Goal: Transaction & Acquisition: Purchase product/service

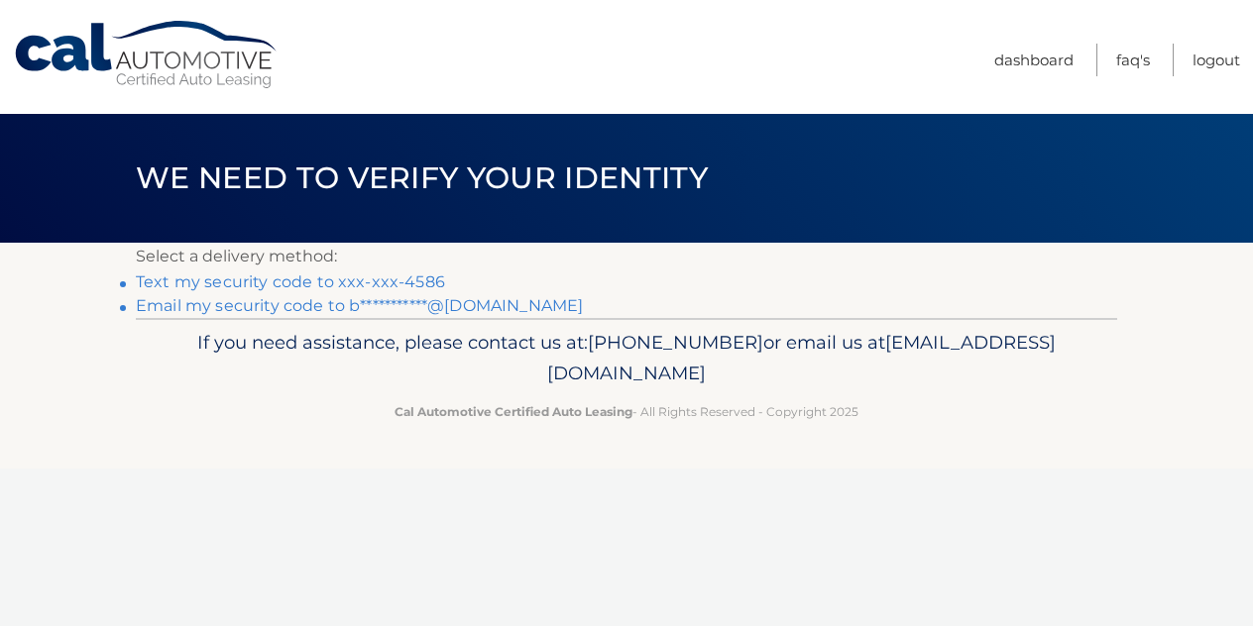
click at [204, 284] on link "Text my security code to xxx-xxx-4586" at bounding box center [290, 282] width 309 height 19
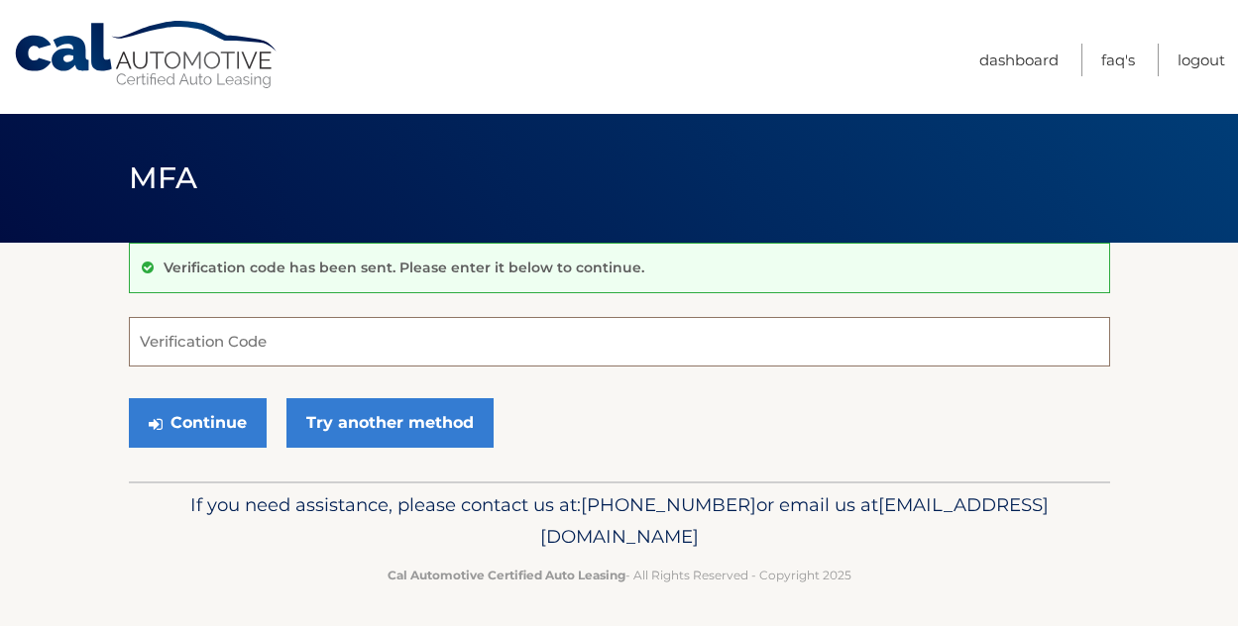
click at [203, 339] on input "Verification Code" at bounding box center [619, 342] width 981 height 50
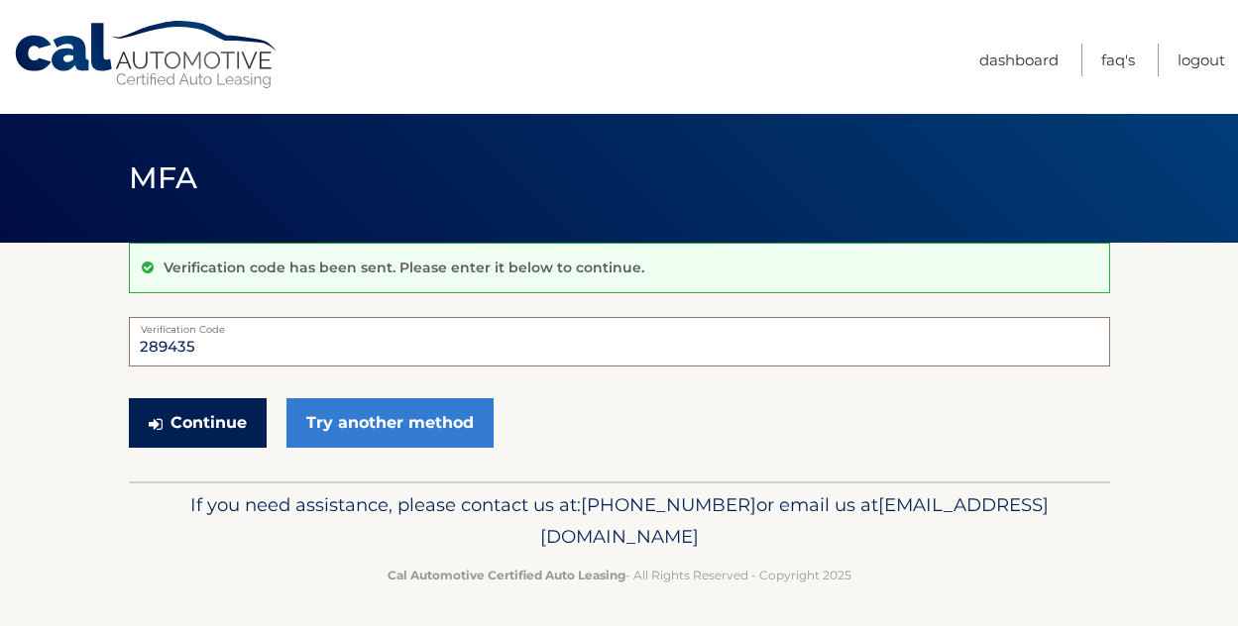
type input "289435"
click at [167, 421] on button "Continue" at bounding box center [198, 423] width 138 height 50
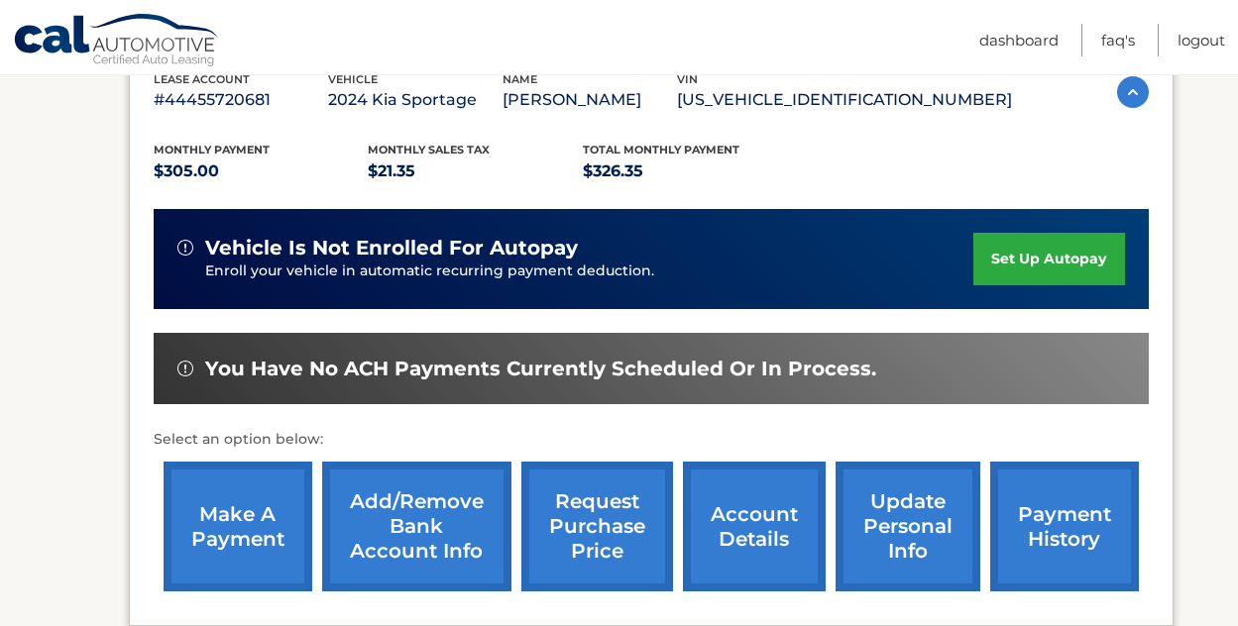
scroll to position [396, 0]
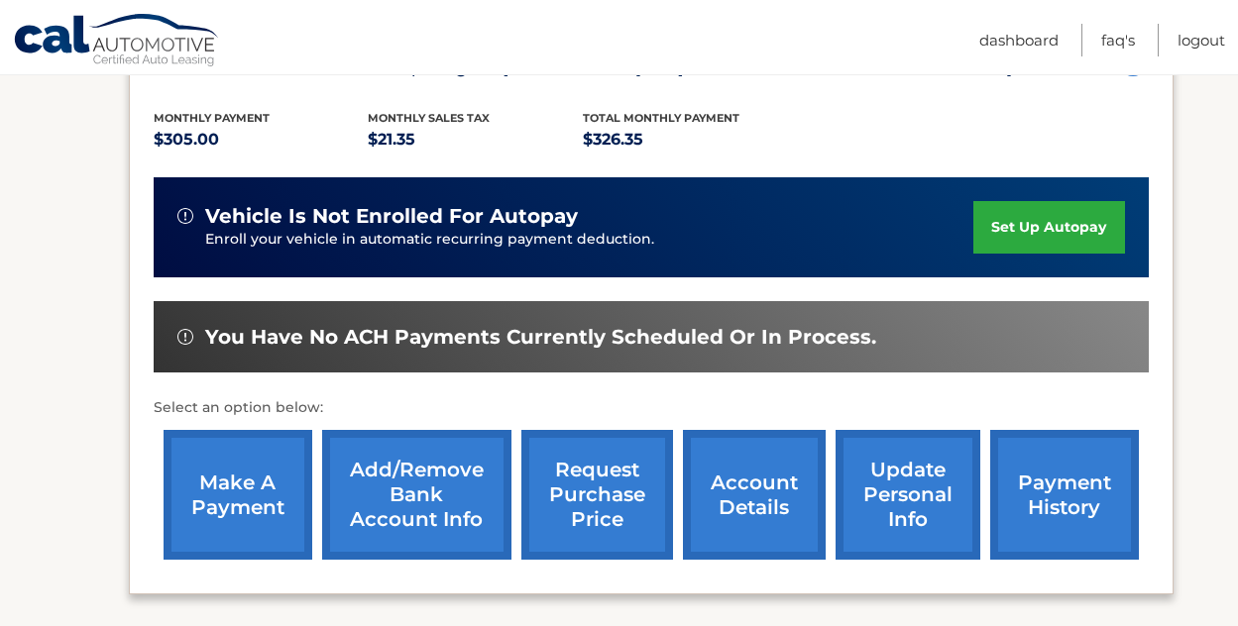
click at [231, 482] on link "make a payment" at bounding box center [238, 495] width 149 height 130
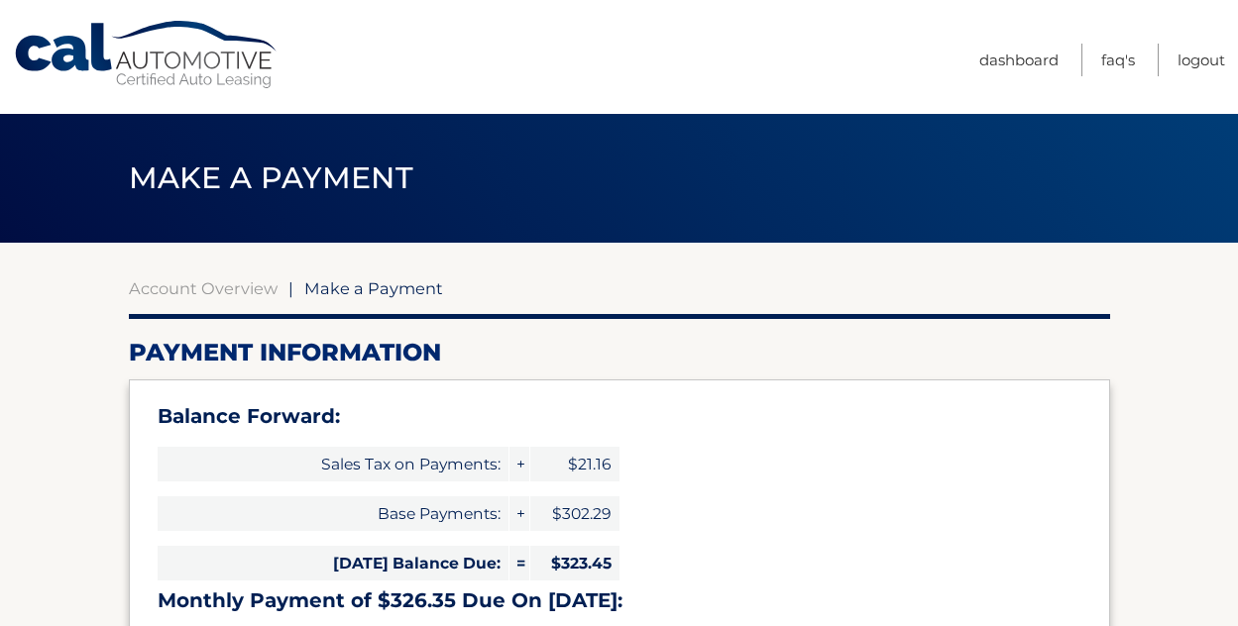
select select "ODZlZDQ1OTktM2M1OS00ZDIxLTgwNmMtZGJhYjRiN2Y2ZGFm"
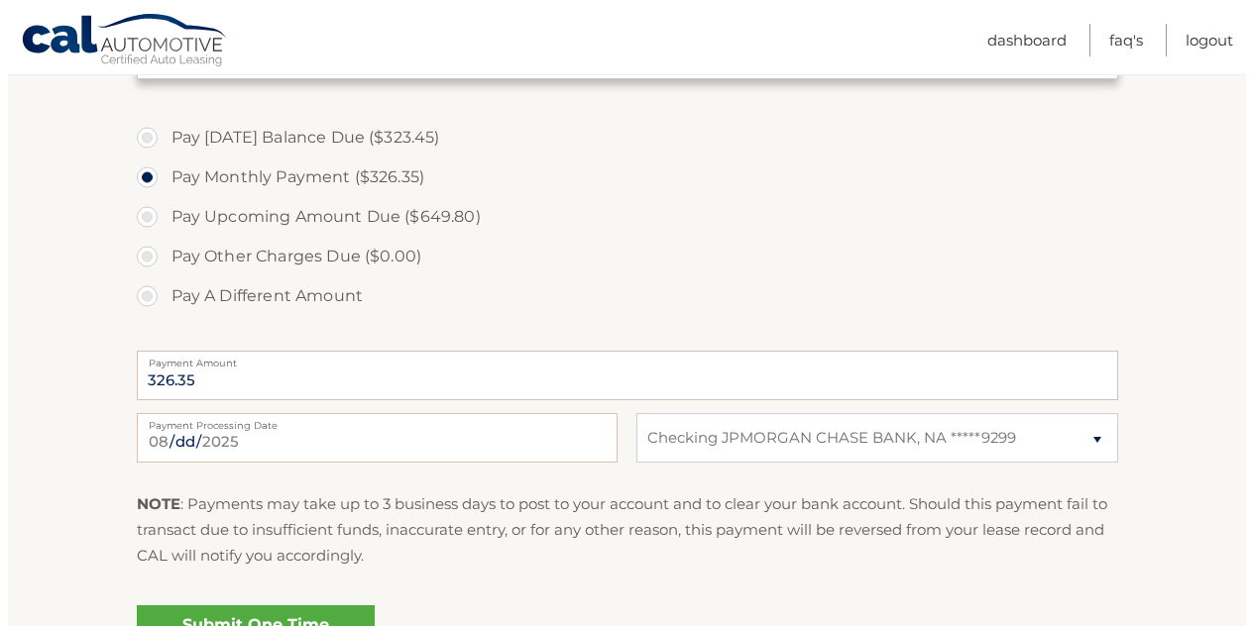
scroll to position [924, 0]
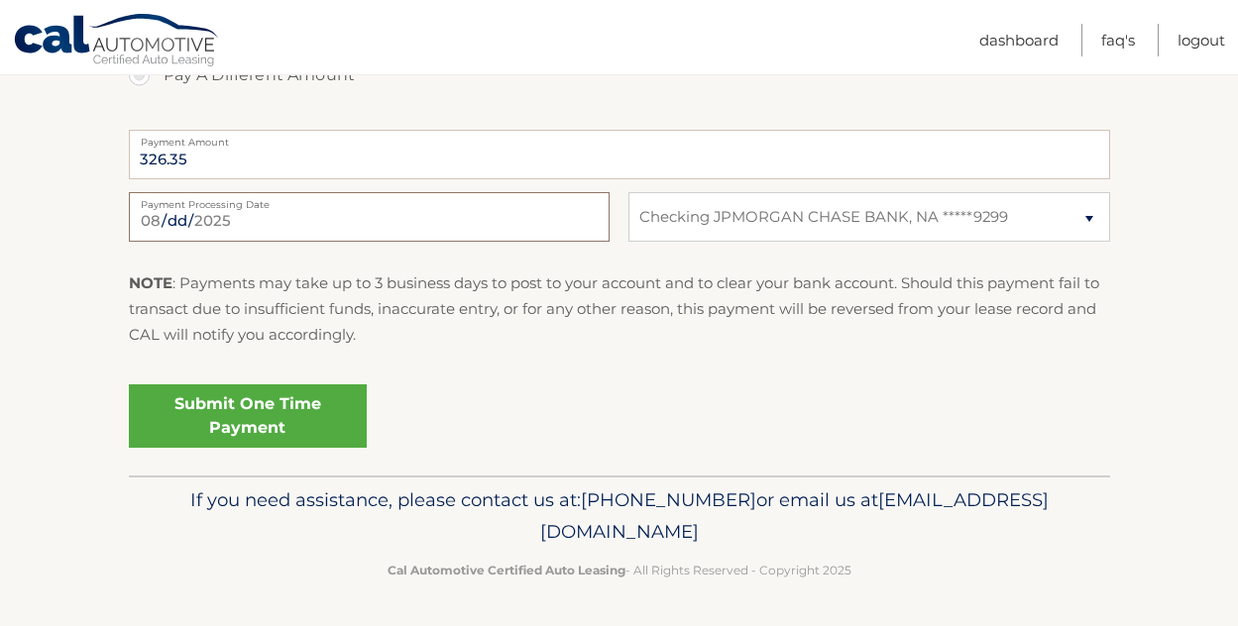
click at [433, 217] on input "[DATE]" at bounding box center [369, 217] width 481 height 50
type input "[DATE]"
click at [224, 404] on link "Submit One Time Payment" at bounding box center [248, 416] width 238 height 63
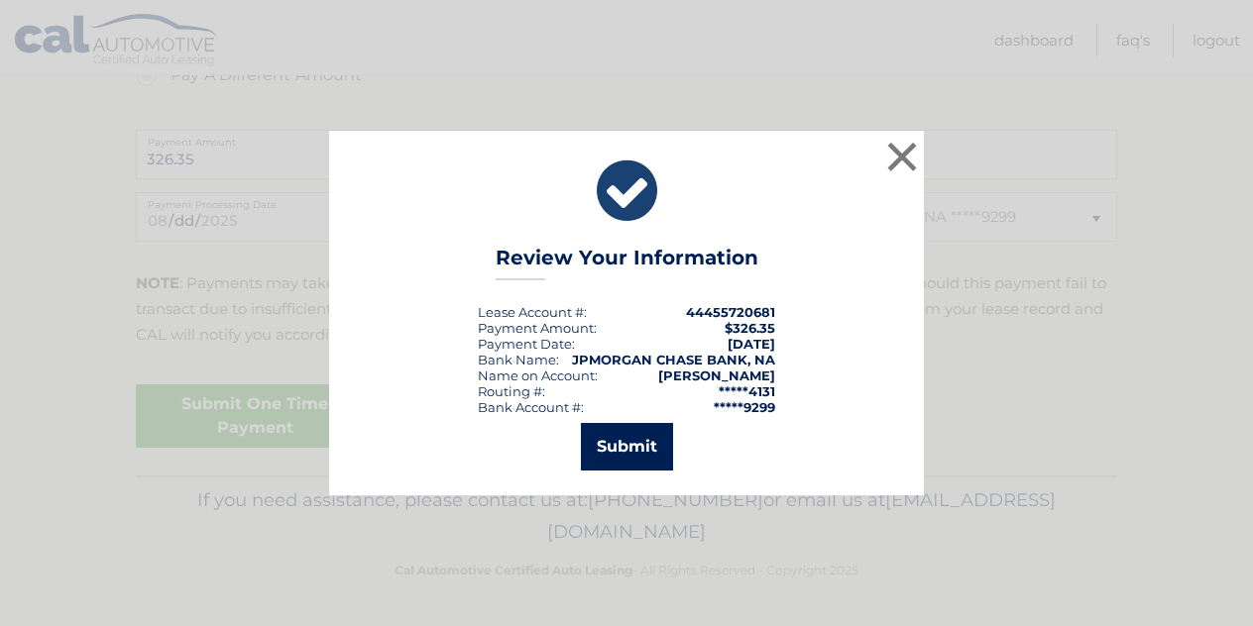
click at [623, 444] on button "Submit" at bounding box center [627, 447] width 92 height 48
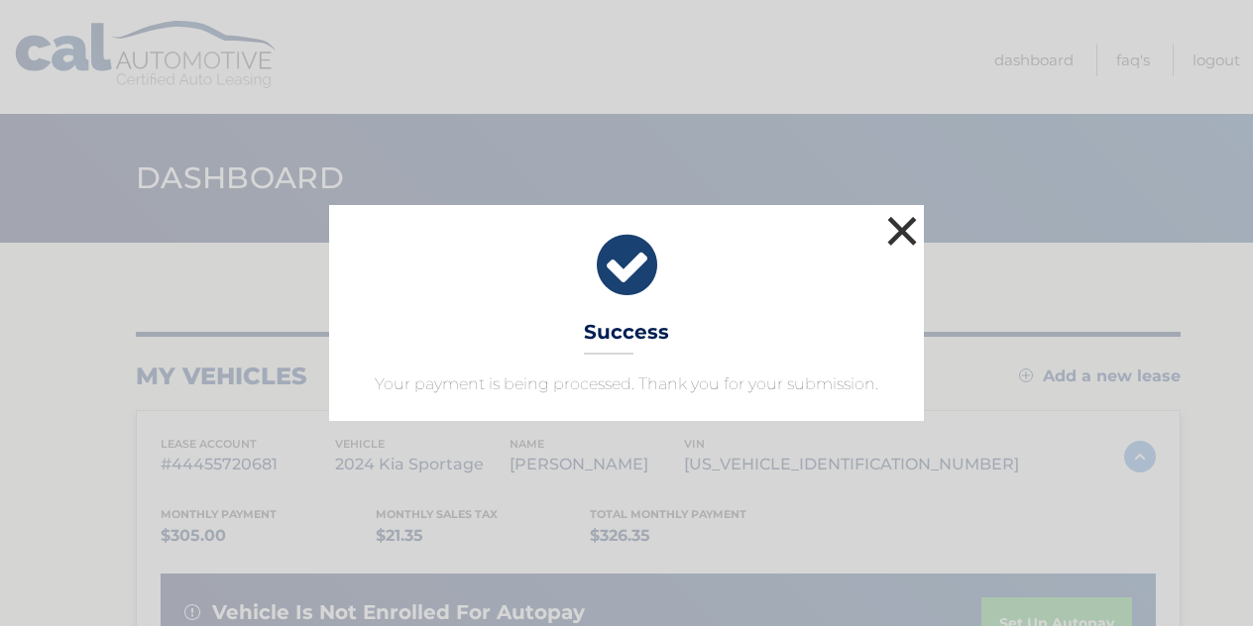
click at [895, 233] on button "×" at bounding box center [902, 231] width 40 height 40
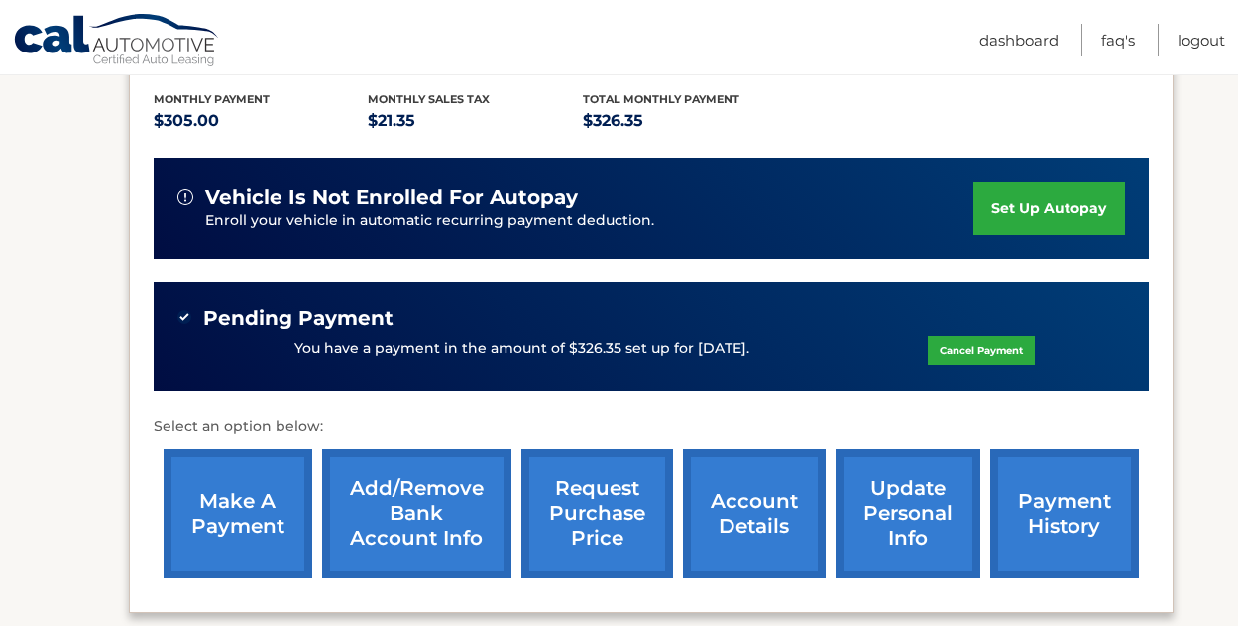
scroll to position [496, 0]
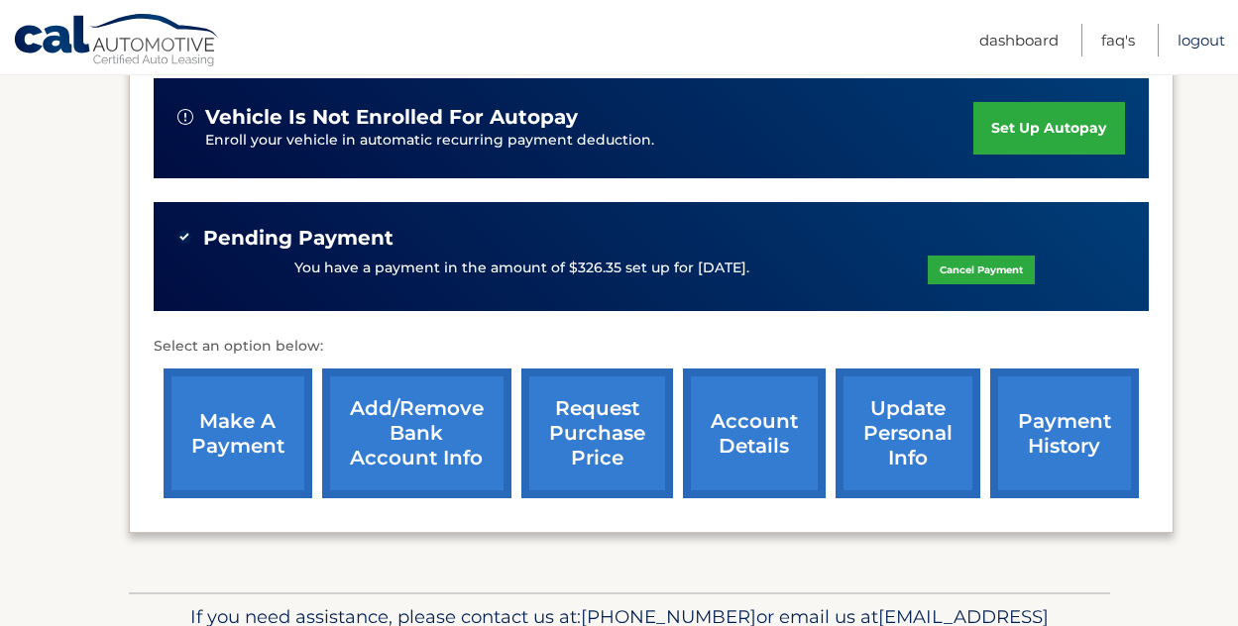
click at [1197, 38] on link "Logout" at bounding box center [1201, 40] width 48 height 33
